Goal: Browse casually: Explore the website without a specific task or goal

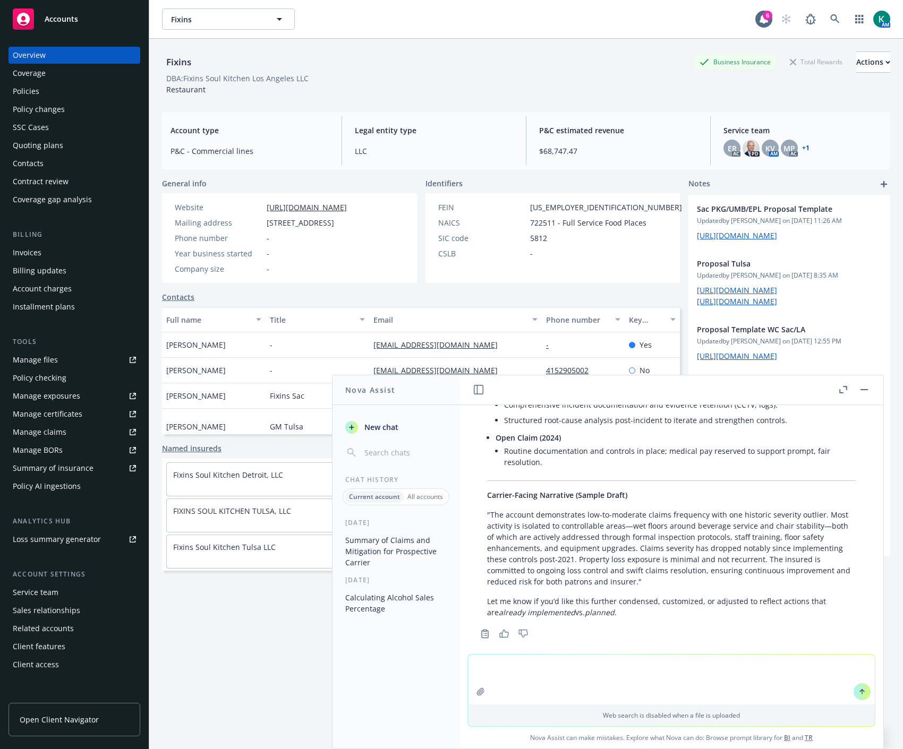
scroll to position [658, 0]
